Goal: Transaction & Acquisition: Download file/media

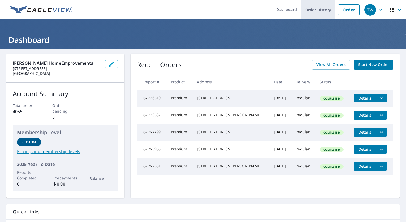
click at [318, 11] on link "Order History" at bounding box center [318, 9] width 34 height 19
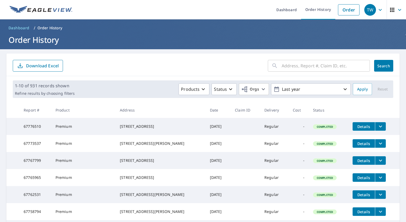
click at [306, 67] on input "text" at bounding box center [326, 65] width 88 height 15
type input "9092"
click button "Search" at bounding box center [383, 66] width 19 height 12
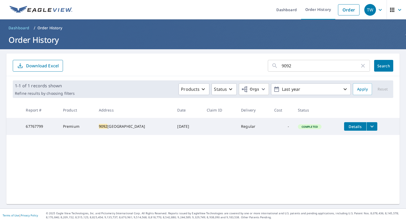
click at [369, 127] on icon "filesDropdownBtn-67767799" at bounding box center [372, 126] width 6 height 6
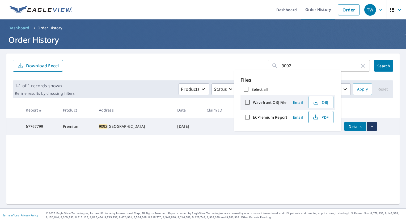
click at [325, 114] on span "PDF" at bounding box center [320, 117] width 17 height 6
